Goal: Check status: Verify the current state of an ongoing process or item

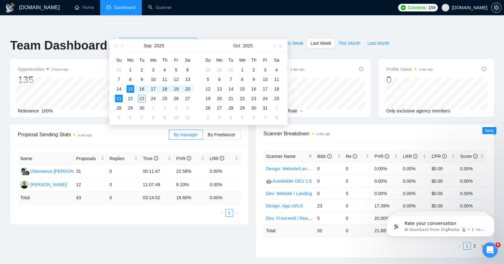
click at [125, 40] on input "[DATE]" at bounding box center [133, 43] width 29 height 7
click at [122, 47] on span "button" at bounding box center [122, 46] width 3 height 3
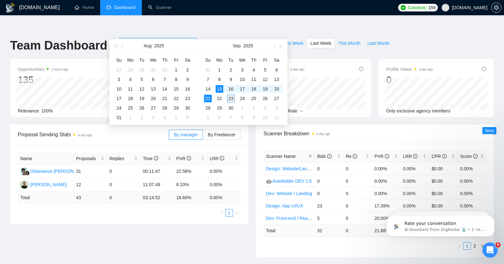
type input "[DATE]"
click at [233, 97] on div "23" at bounding box center [231, 99] width 8 height 8
type input "[DATE]"
click at [121, 46] on span "button" at bounding box center [122, 46] width 3 height 3
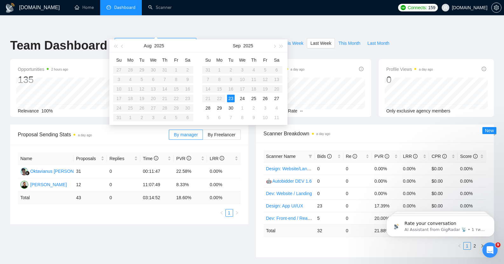
click at [151, 67] on table "Su Mo Tu We Th Fr Sa 27 28 29 30 31 1 2 3 4 5 6 7 8 9 10 11 12 13 14 15 16 17 1…" at bounding box center [153, 88] width 80 height 67
click at [174, 70] on table "Su Mo Tu We Th Fr Sa 27 28 29 30 31 1 2 3 4 5 6 7 8 9 10 11 12 13 14 15 16 17 1…" at bounding box center [153, 88] width 80 height 67
click at [121, 40] on input "[DATE]" at bounding box center [133, 43] width 29 height 7
type input "[DATE]"
click at [177, 71] on div "1" at bounding box center [177, 70] width 8 height 8
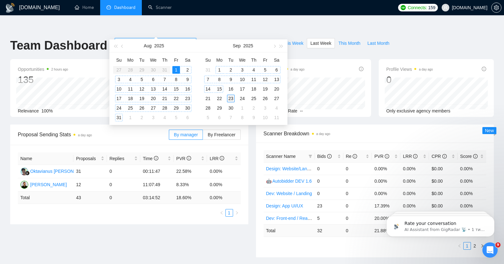
type input "[DATE]"
click at [234, 99] on div "23" at bounding box center [231, 99] width 8 height 8
